Goal: Task Accomplishment & Management: Use online tool/utility

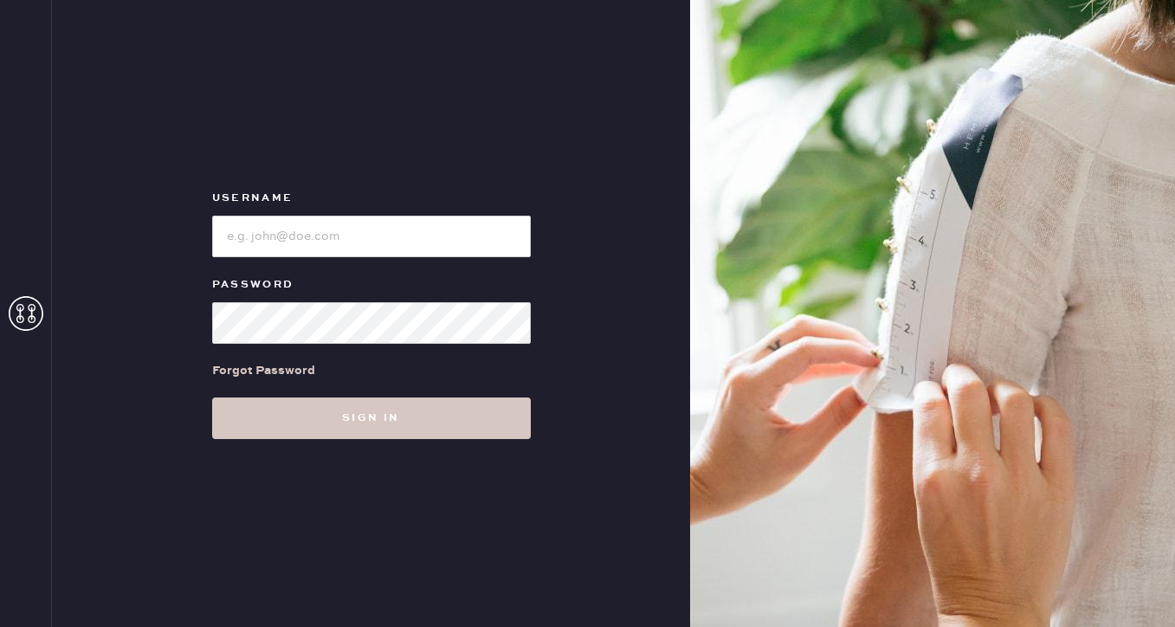
type input "reformationbeverlyhills"
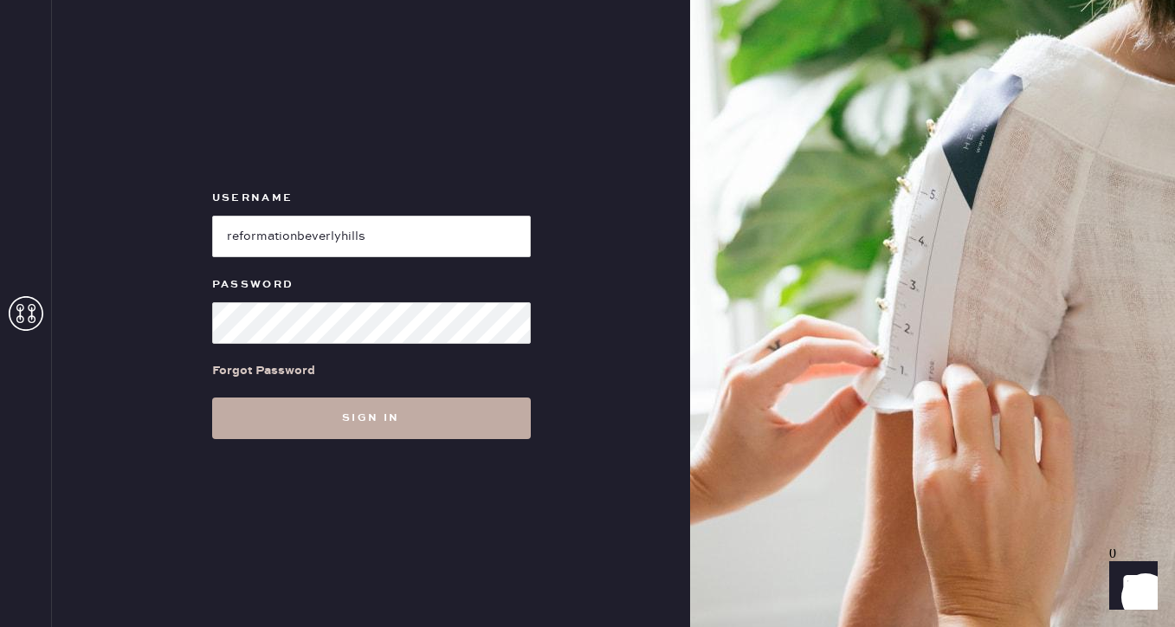
click at [363, 405] on button "Sign in" at bounding box center [371, 418] width 319 height 42
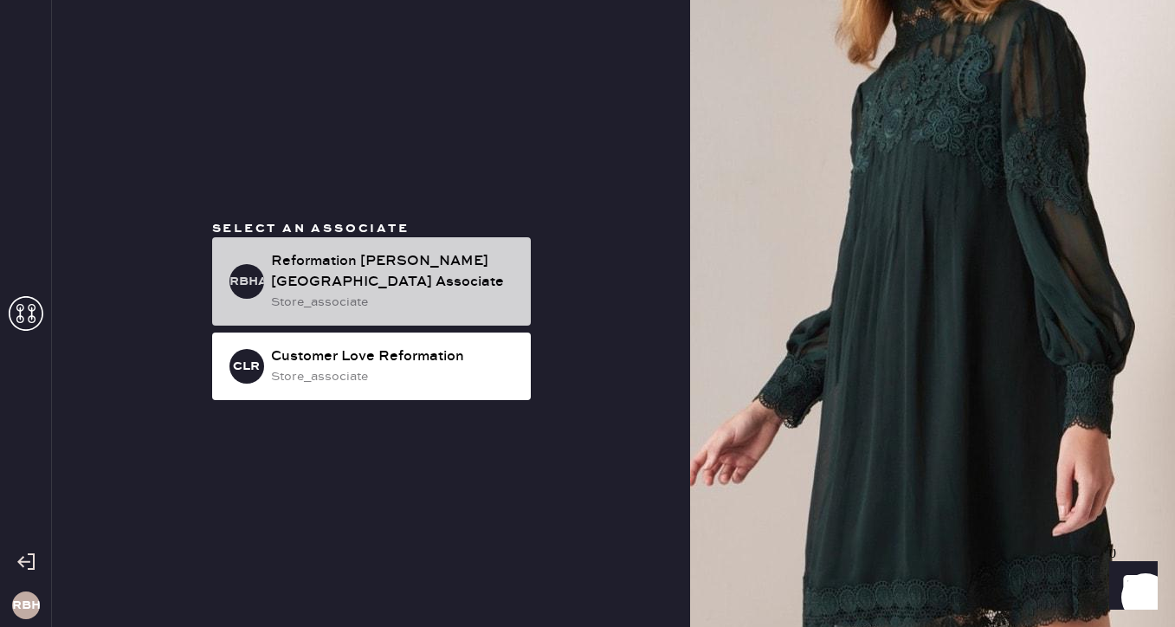
click at [395, 268] on div "Reformation [PERSON_NAME][GEOGRAPHIC_DATA] Associate" at bounding box center [394, 272] width 246 height 42
click at [409, 299] on div "store_associate" at bounding box center [394, 302] width 246 height 19
click at [369, 293] on div "store_associate" at bounding box center [394, 302] width 246 height 19
click at [390, 296] on div "store_associate" at bounding box center [394, 302] width 246 height 19
click at [360, 294] on div "store_associate" at bounding box center [394, 302] width 246 height 19
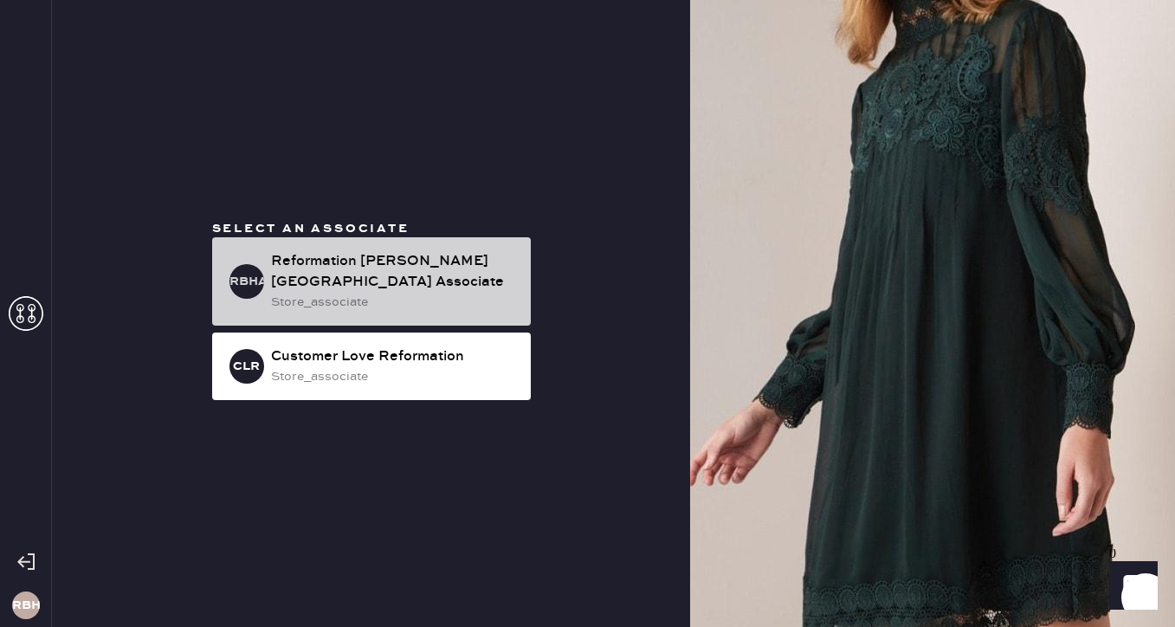
click at [435, 304] on div "RBHA Reformation [PERSON_NAME][GEOGRAPHIC_DATA] Associate store_associate" at bounding box center [371, 281] width 319 height 88
click at [455, 261] on div "RBHA Reformation [PERSON_NAME][GEOGRAPHIC_DATA] Associate store_associate" at bounding box center [371, 281] width 319 height 88
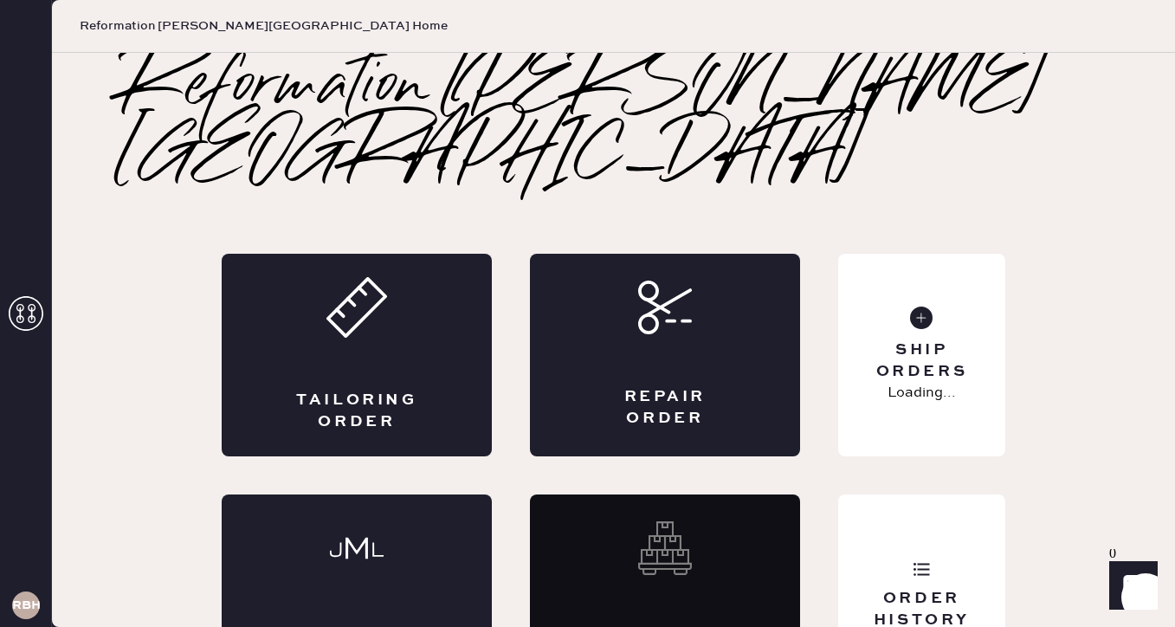
click at [455, 261] on div "Tailoring Order" at bounding box center [357, 355] width 270 height 203
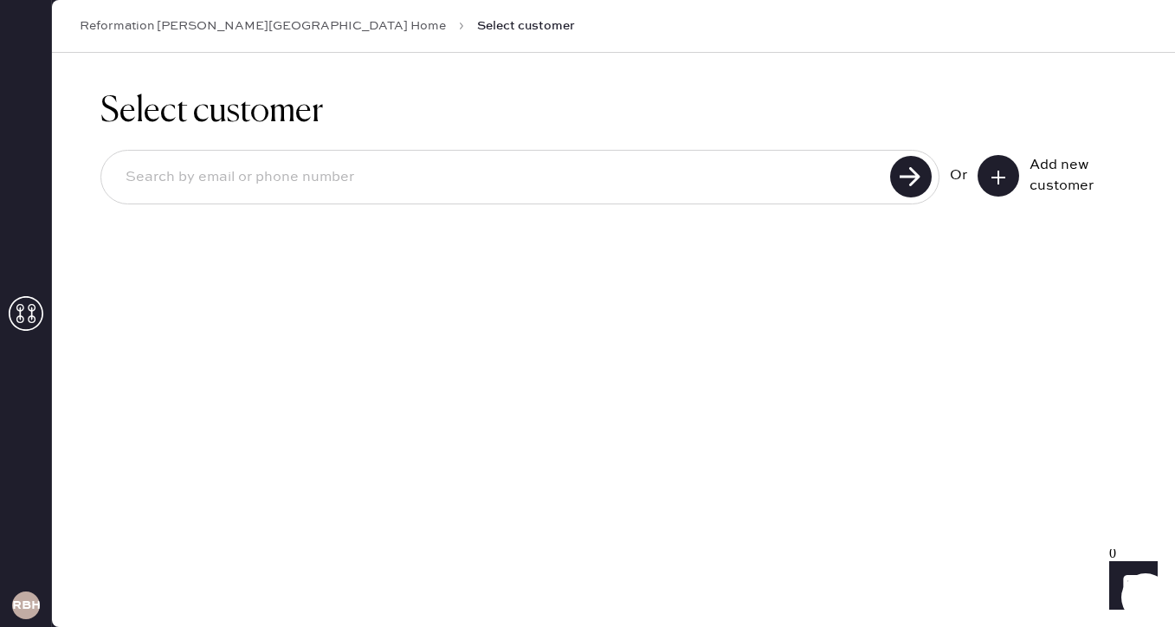
click at [491, 178] on input at bounding box center [498, 178] width 773 height 40
click at [591, 137] on div "Or Add new customer" at bounding box center [613, 178] width 1026 height 93
